Goal: Task Accomplishment & Management: Manage account settings

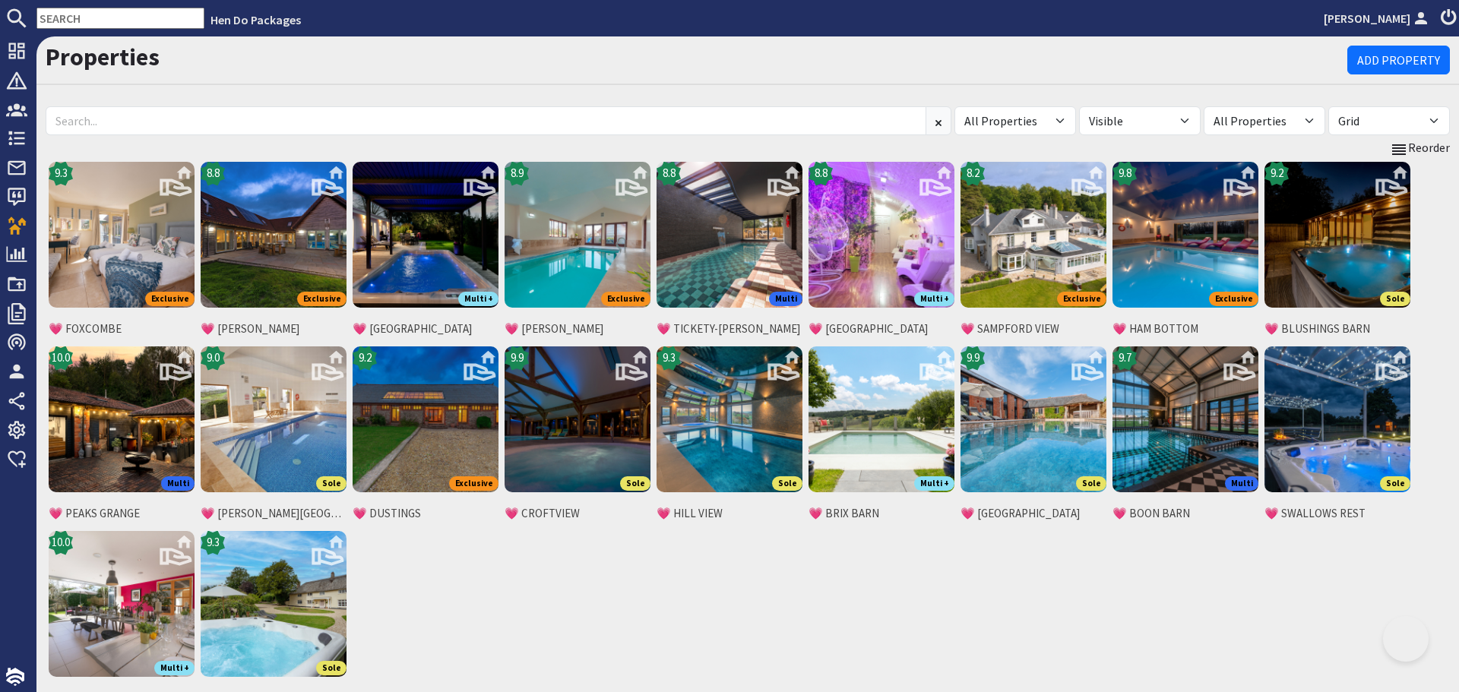
click at [178, 128] on input at bounding box center [486, 120] width 881 height 29
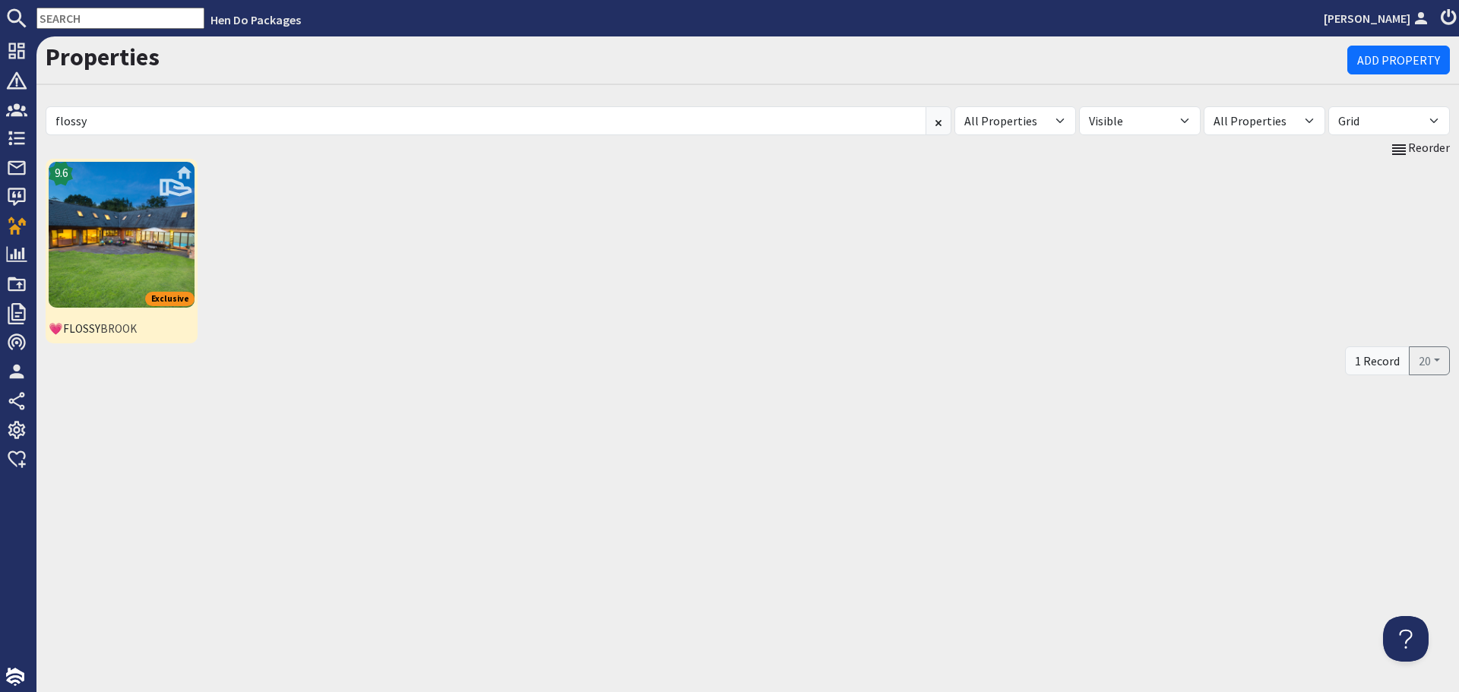
type input "flossy"
click at [145, 254] on img at bounding box center [122, 235] width 146 height 146
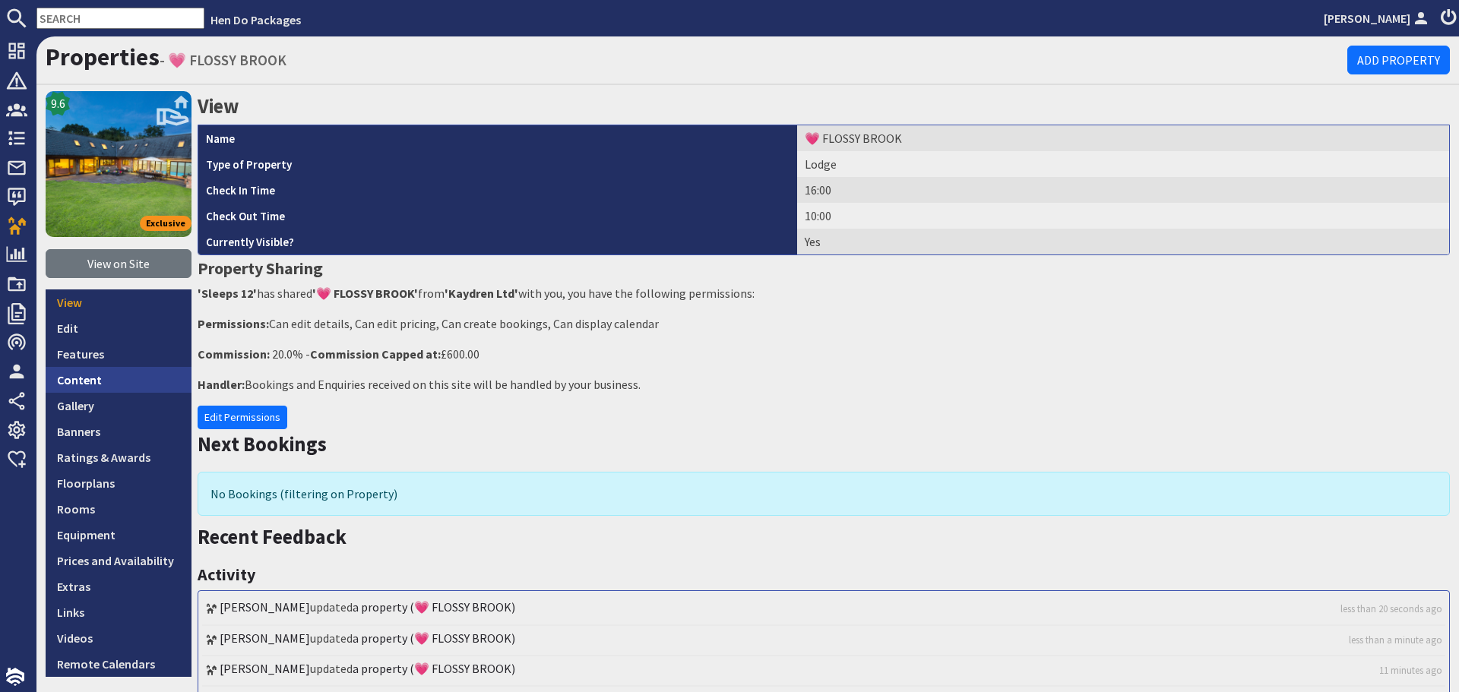
click at [103, 386] on link "Content" at bounding box center [119, 380] width 146 height 26
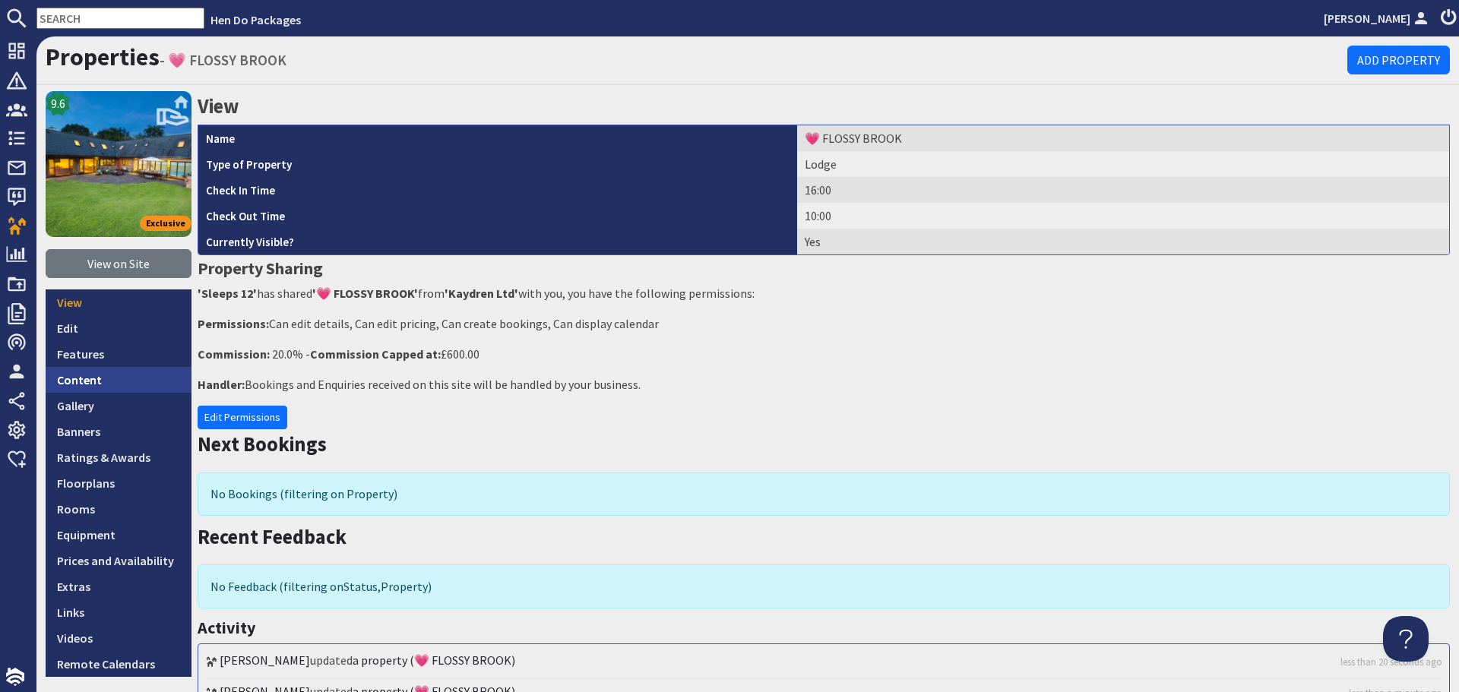
click at [119, 385] on link "Content" at bounding box center [119, 380] width 146 height 26
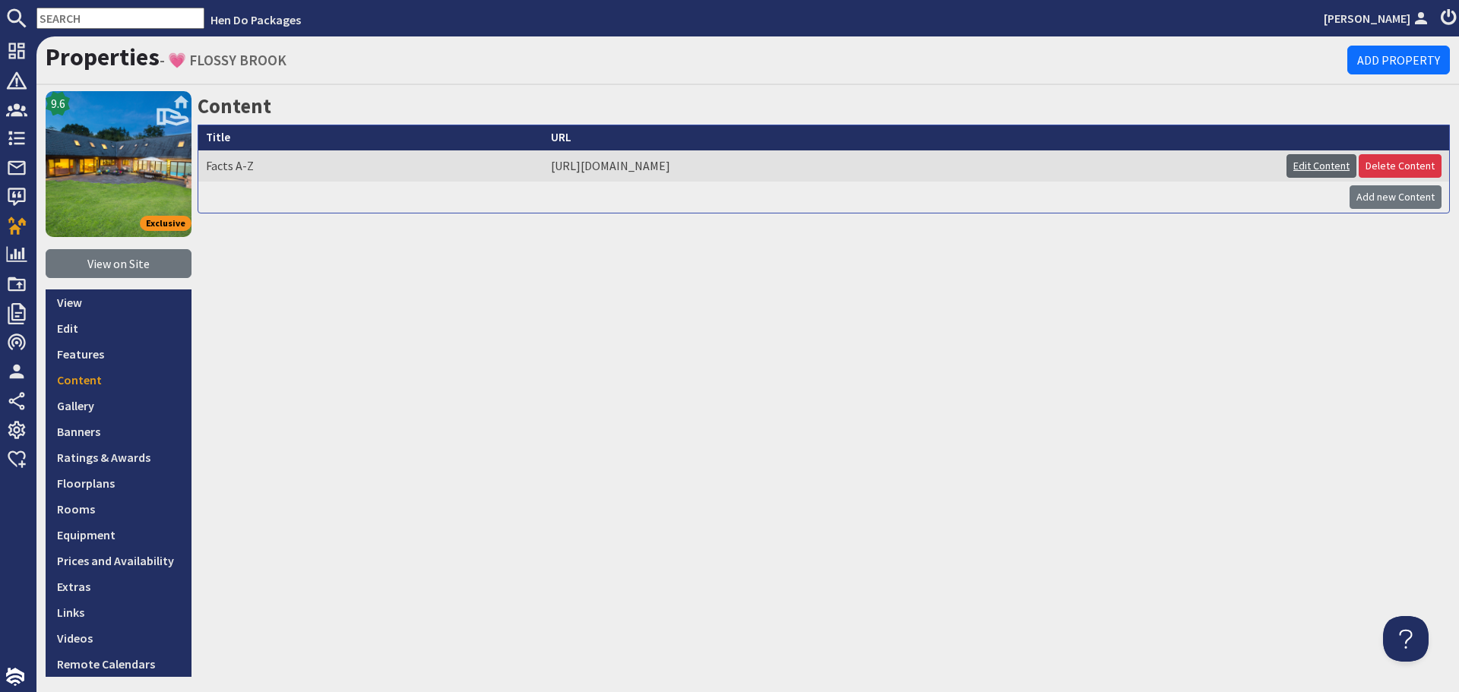
click at [1300, 166] on link "Edit Content" at bounding box center [1321, 166] width 70 height 24
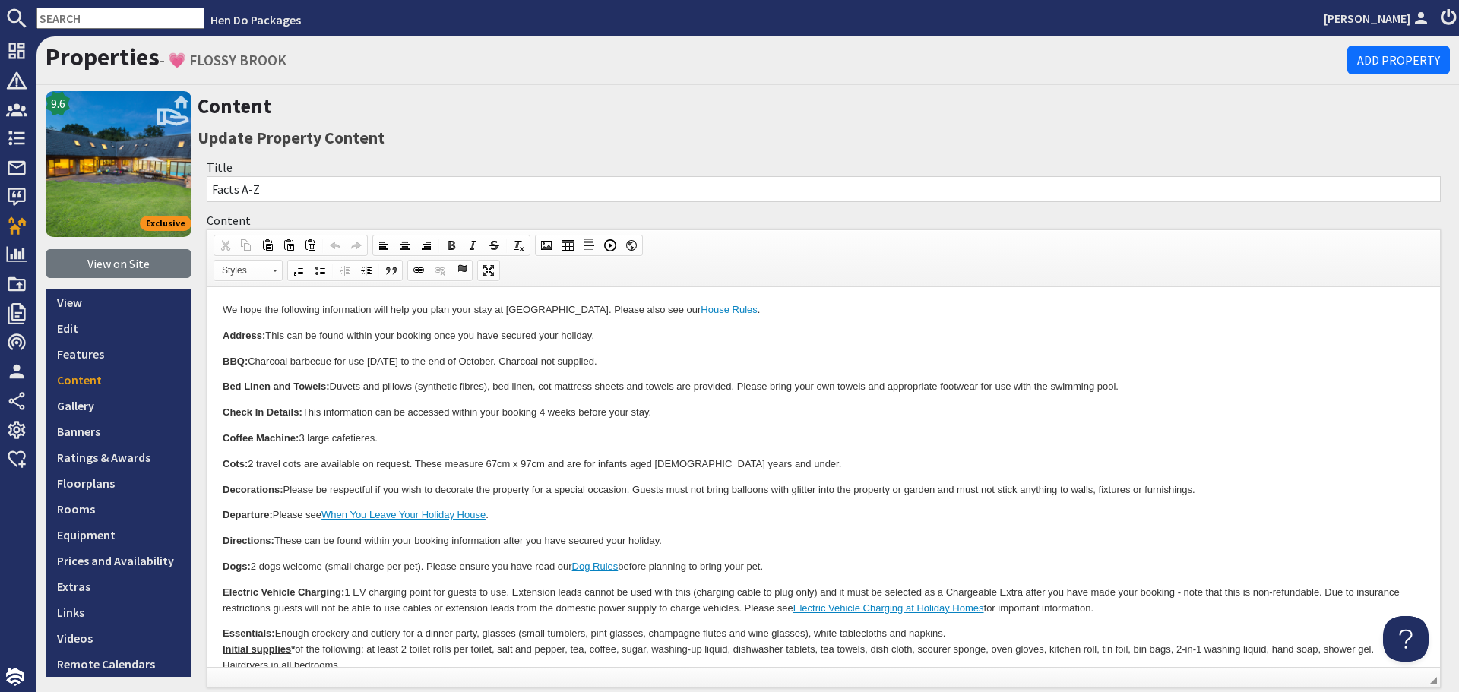
click at [472, 435] on p "Coffee Machine: 3 large cafetieres." at bounding box center [824, 439] width 1202 height 16
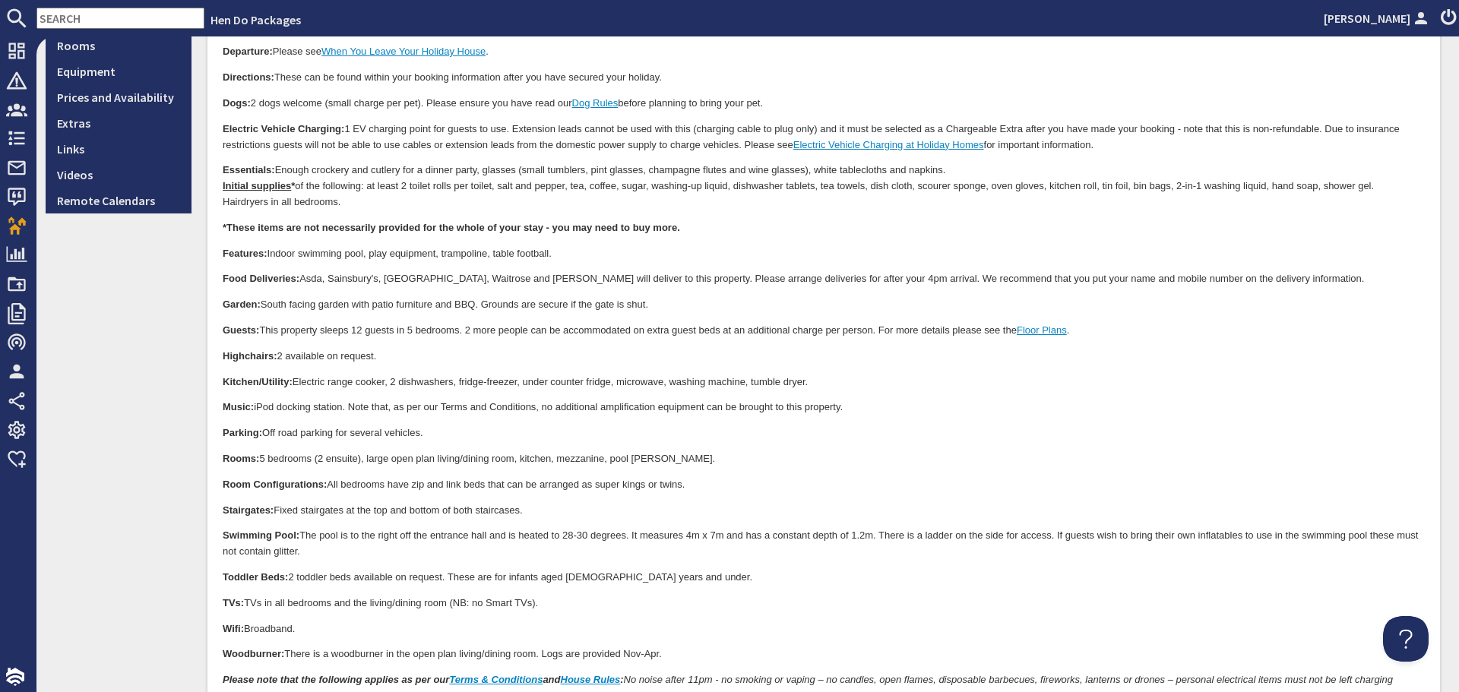
scroll to position [532, 0]
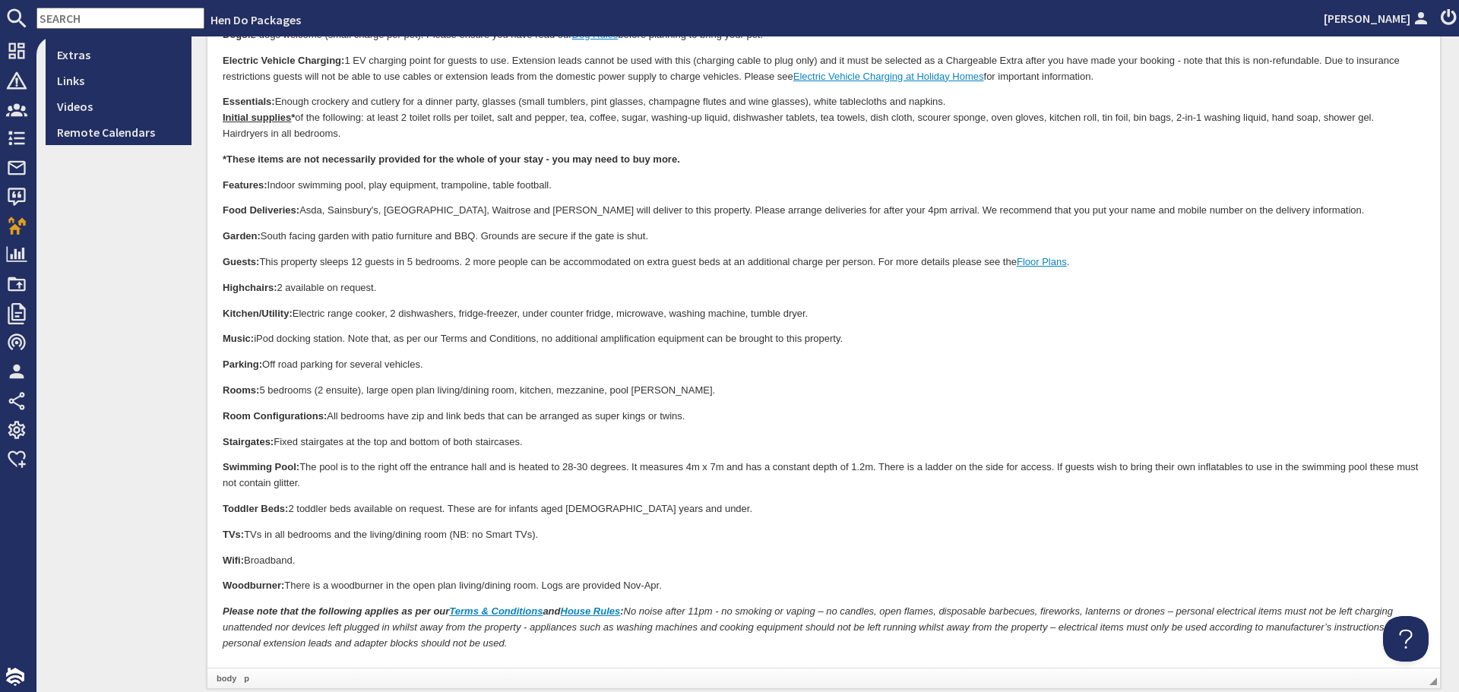
click at [370, 561] on p "Wifi: Broadband." at bounding box center [824, 562] width 1202 height 16
drag, startPoint x: 248, startPoint y: 558, endPoint x: 299, endPoint y: 555, distance: 51.8
click at [299, 555] on p "Wifi: Full Fibre." at bounding box center [824, 562] width 1202 height 16
click at [814, 555] on p "Wifi: Full Fibre." at bounding box center [824, 562] width 1202 height 16
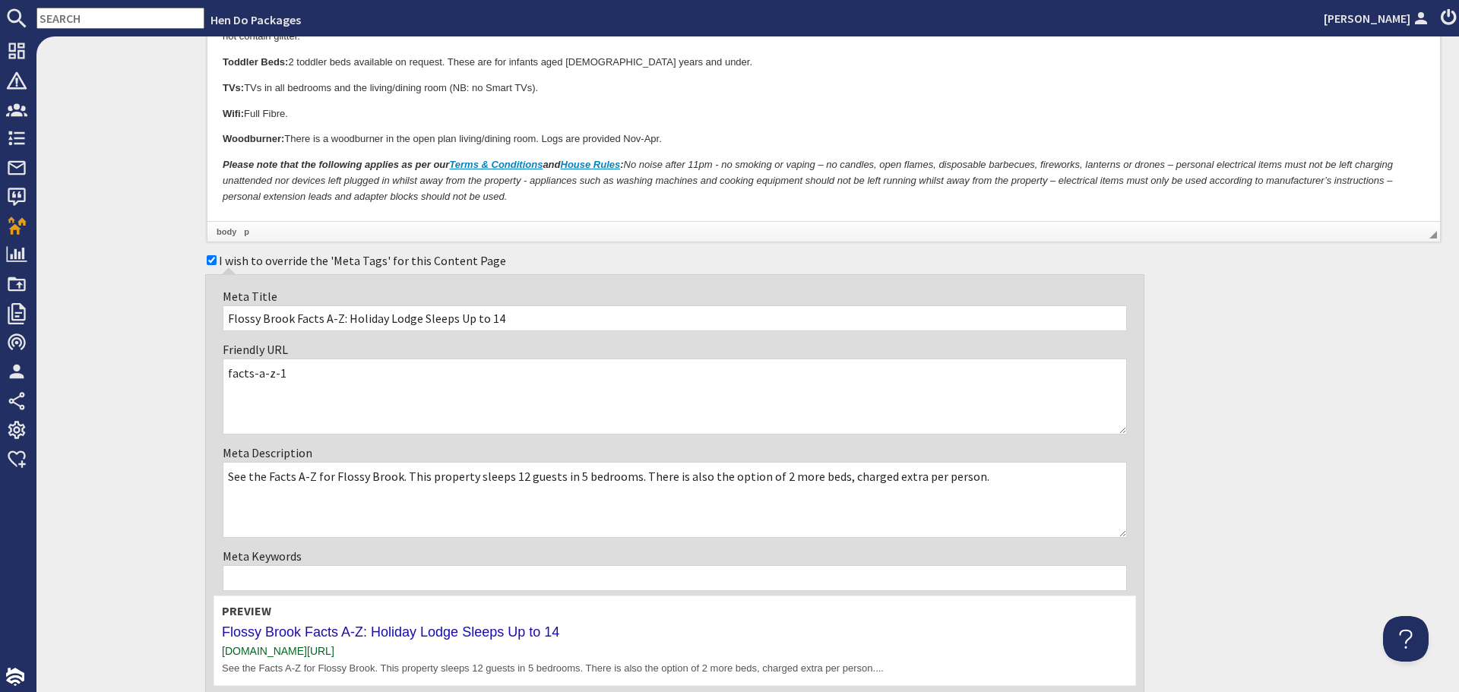
scroll to position [1109, 0]
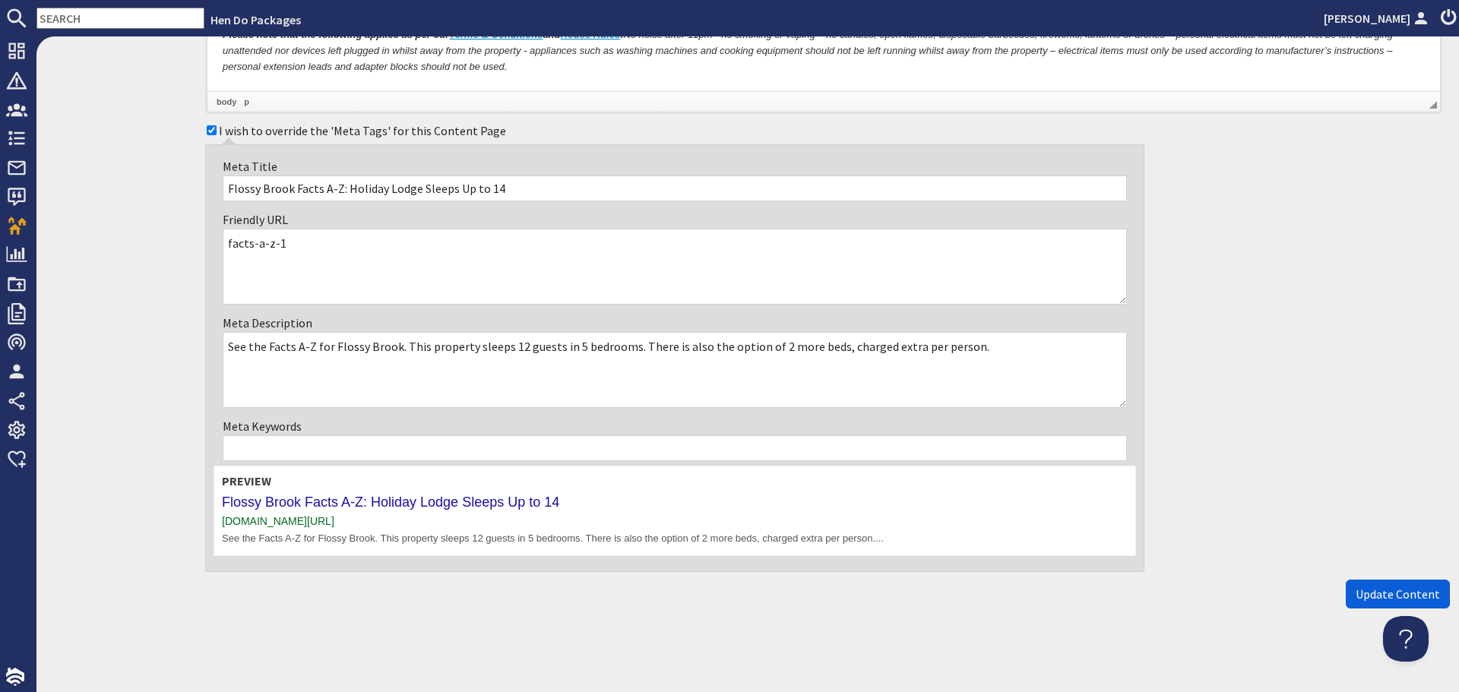
click at [1359, 597] on span "Update Content" at bounding box center [1397, 594] width 84 height 15
